Goal: Information Seeking & Learning: Learn about a topic

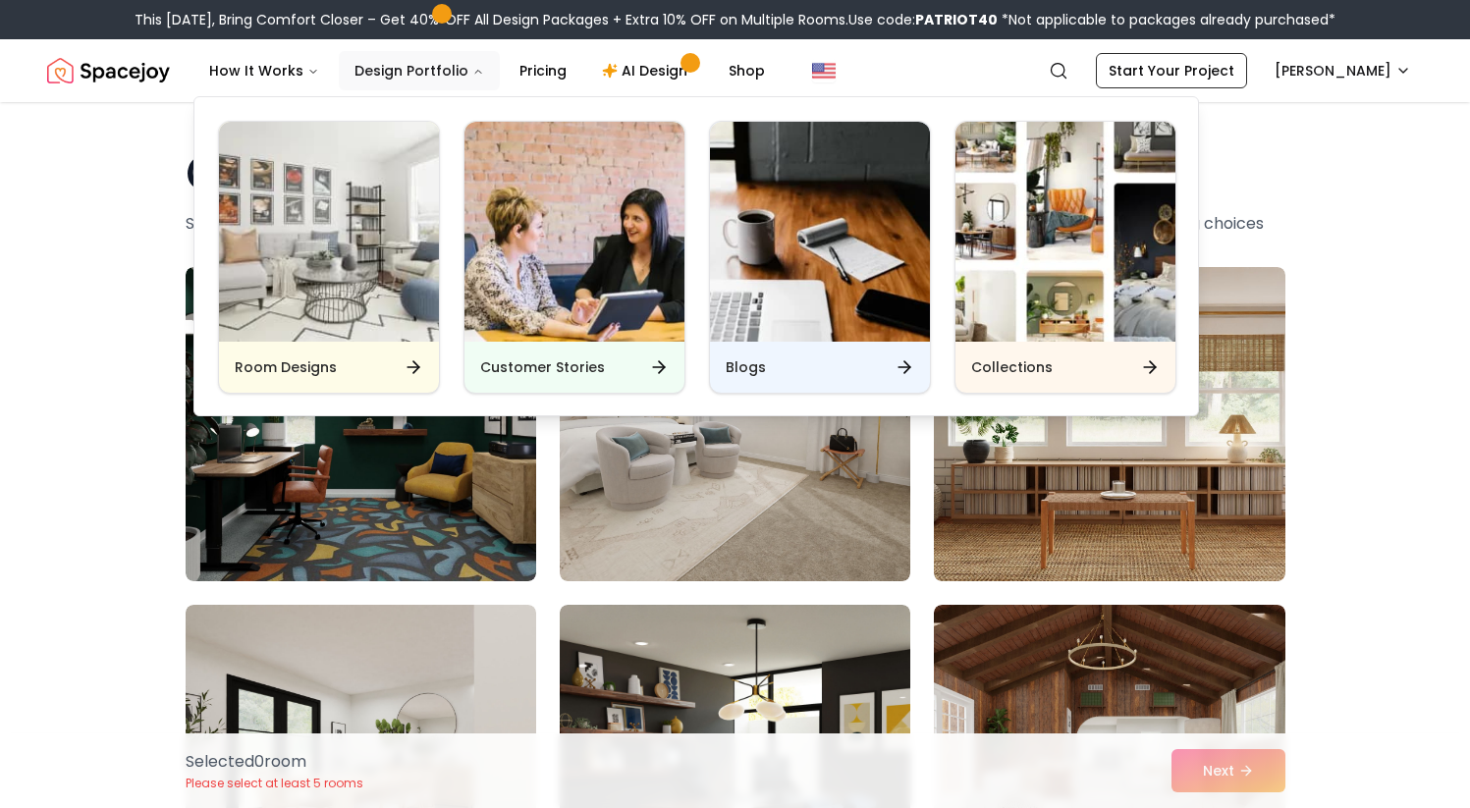
click at [421, 68] on button "Design Portfolio" at bounding box center [419, 70] width 161 height 39
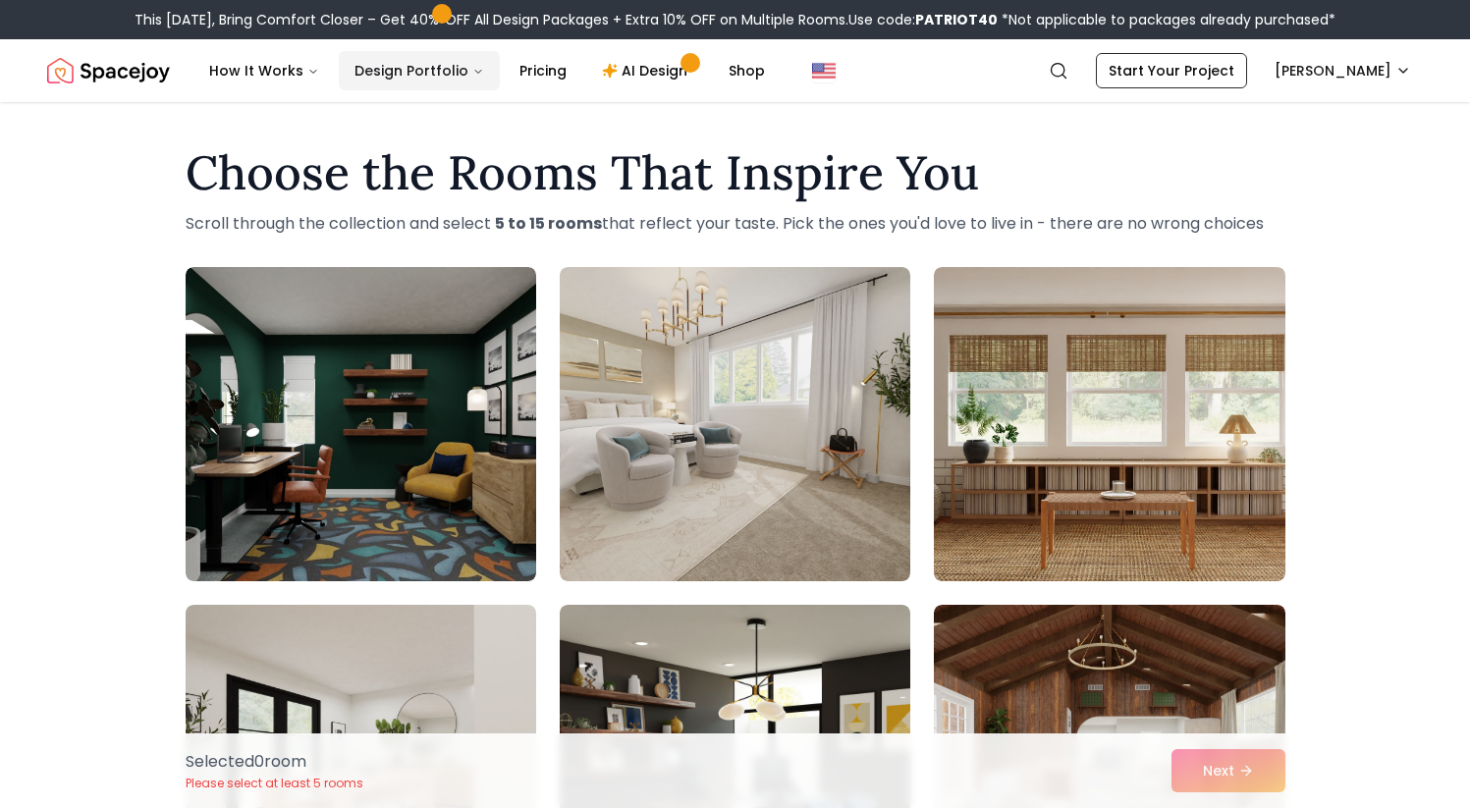
click at [384, 66] on button "Design Portfolio" at bounding box center [419, 70] width 161 height 39
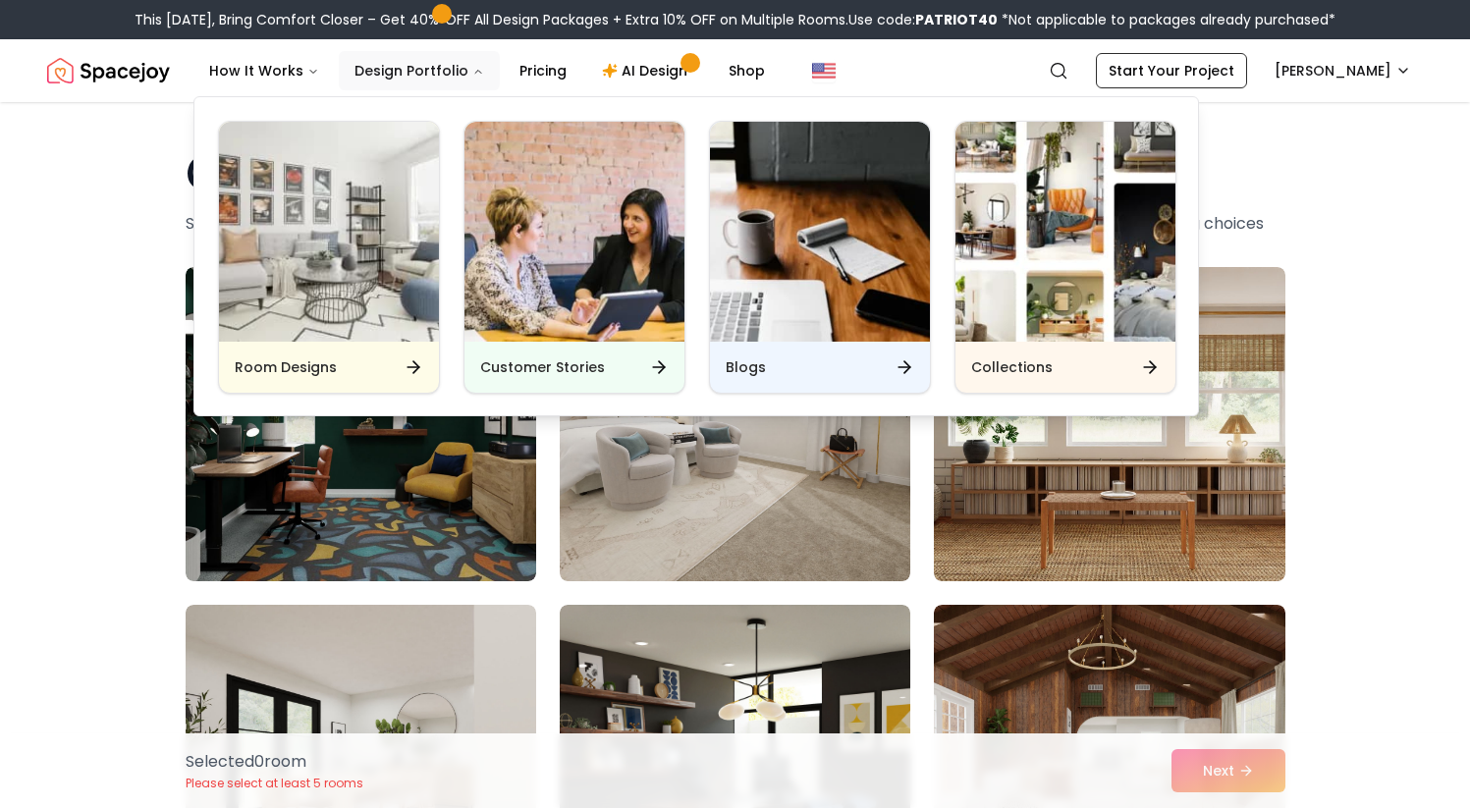
click at [384, 66] on button "Design Portfolio" at bounding box center [419, 70] width 161 height 39
click at [276, 208] on img "Main" at bounding box center [329, 232] width 220 height 220
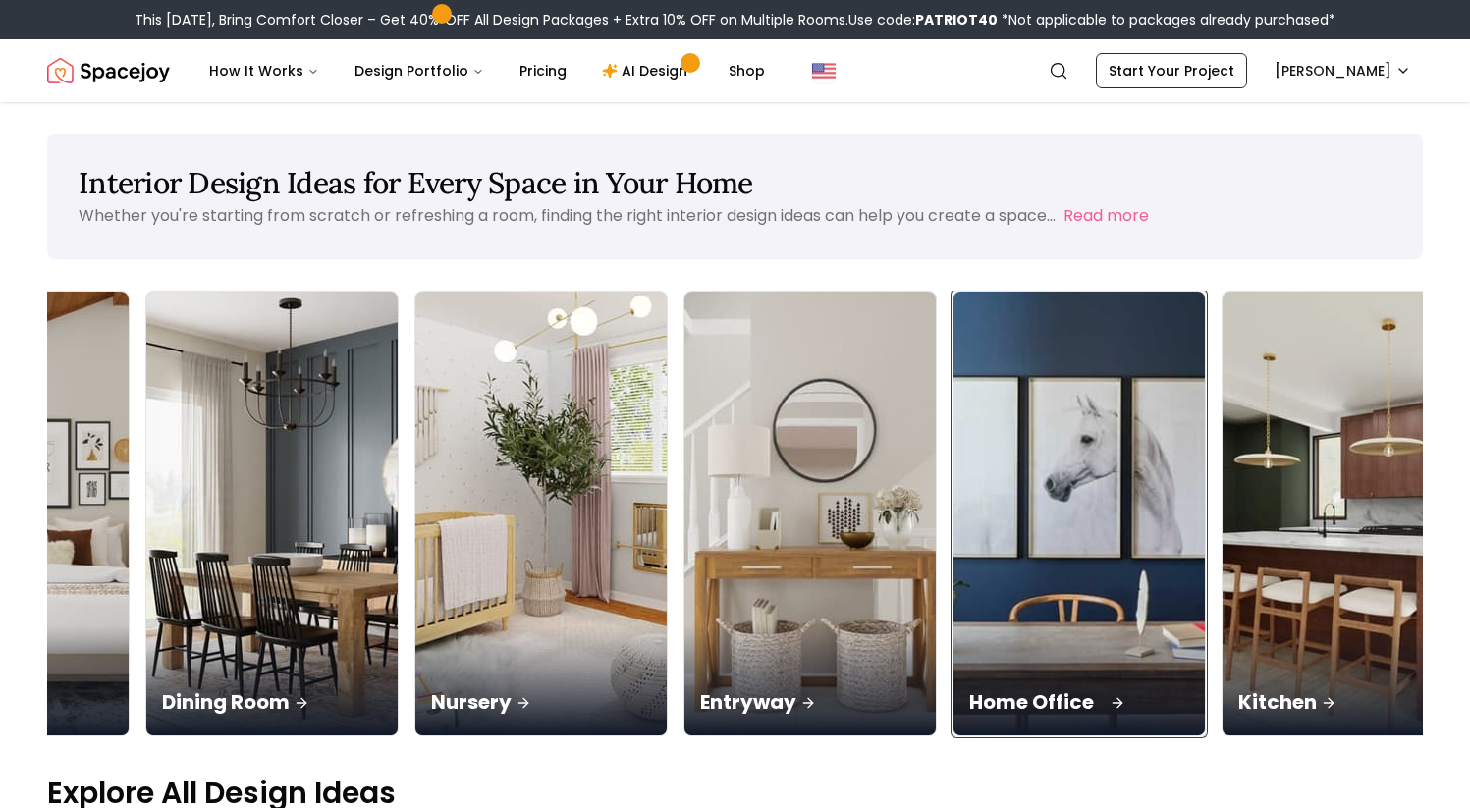
click at [948, 447] on img at bounding box center [1080, 514] width 264 height 466
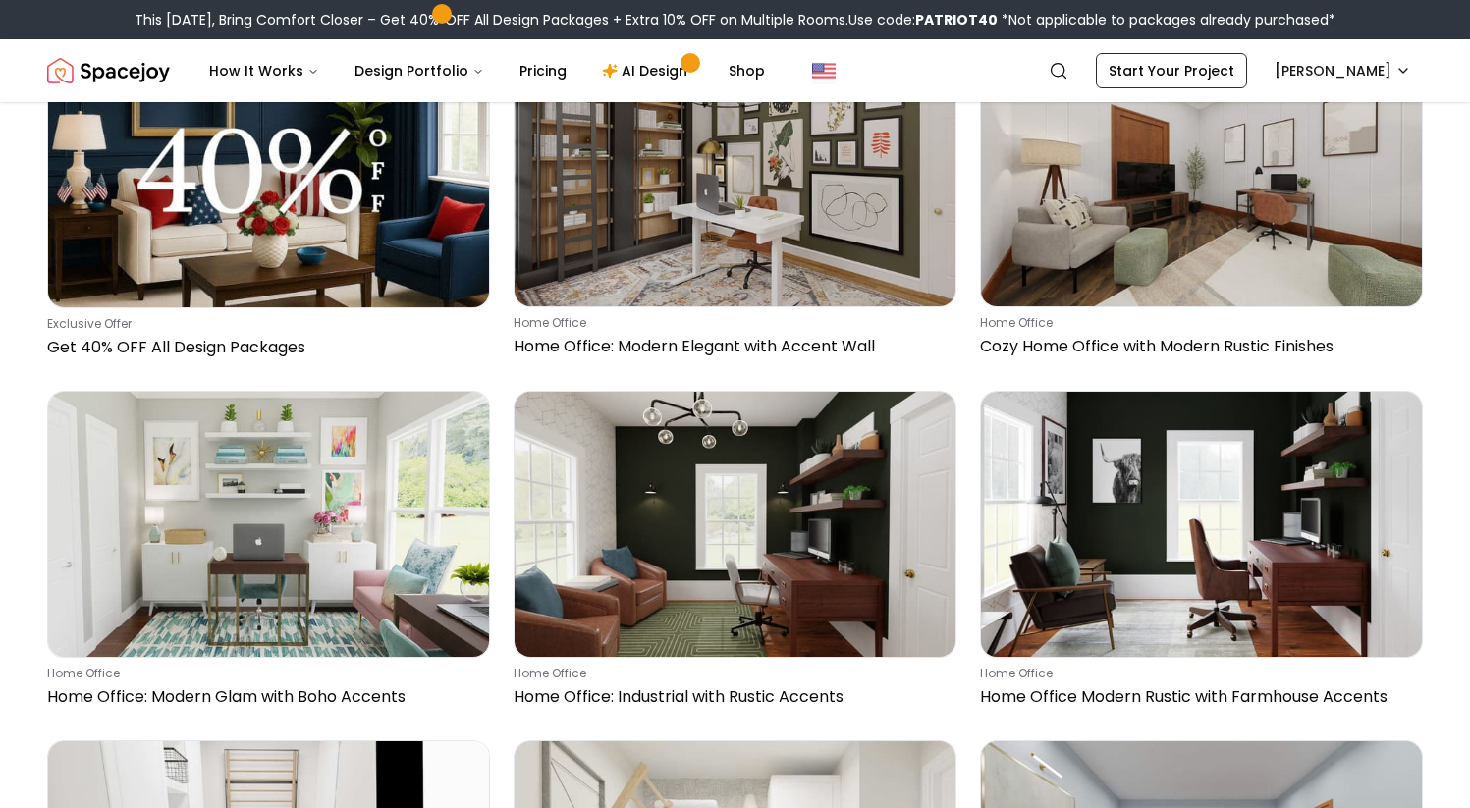
scroll to position [783, 0]
